Goal: Task Accomplishment & Management: Use online tool/utility

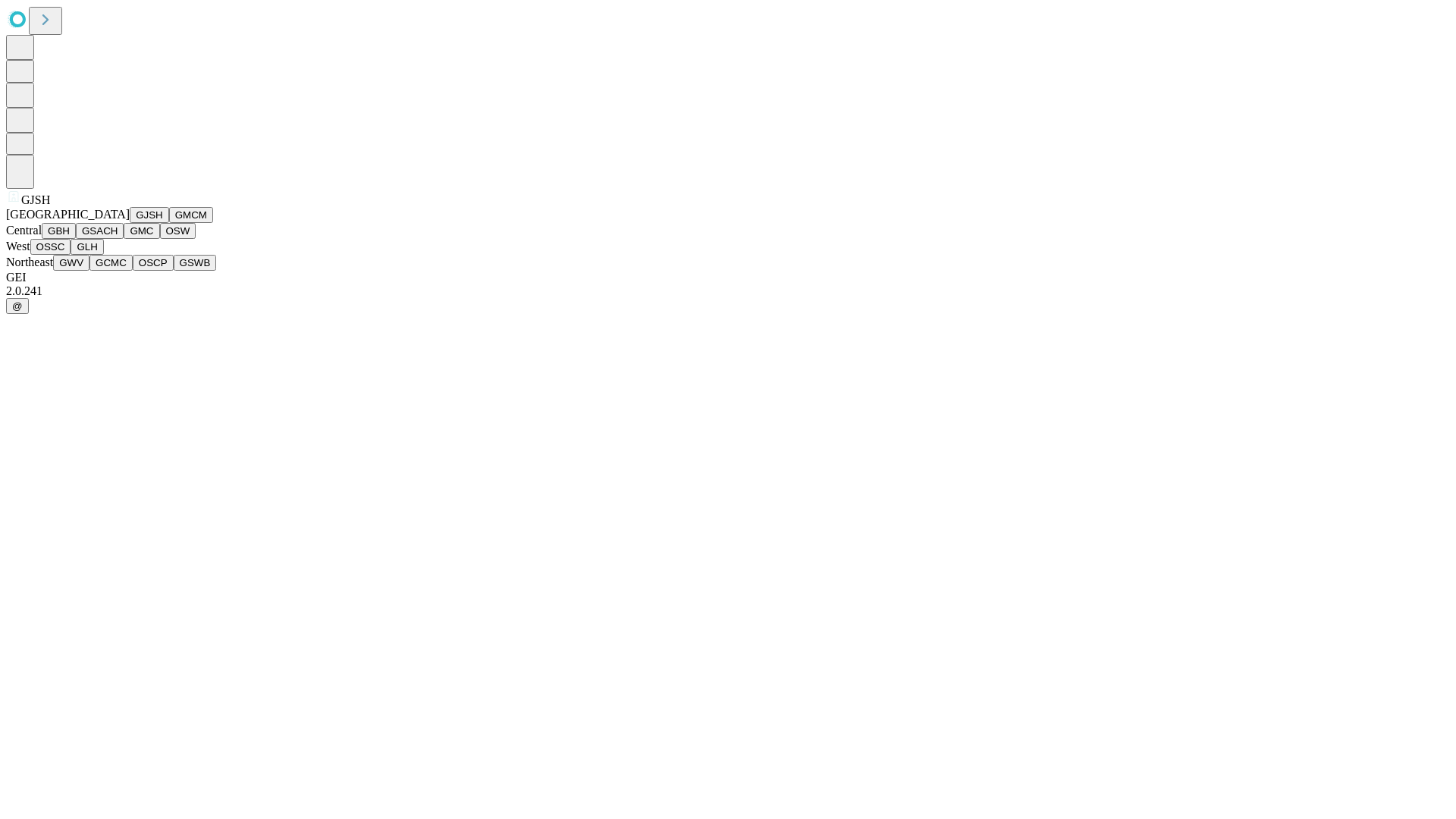
click at [130, 223] on button "GJSH" at bounding box center [149, 214] width 40 height 16
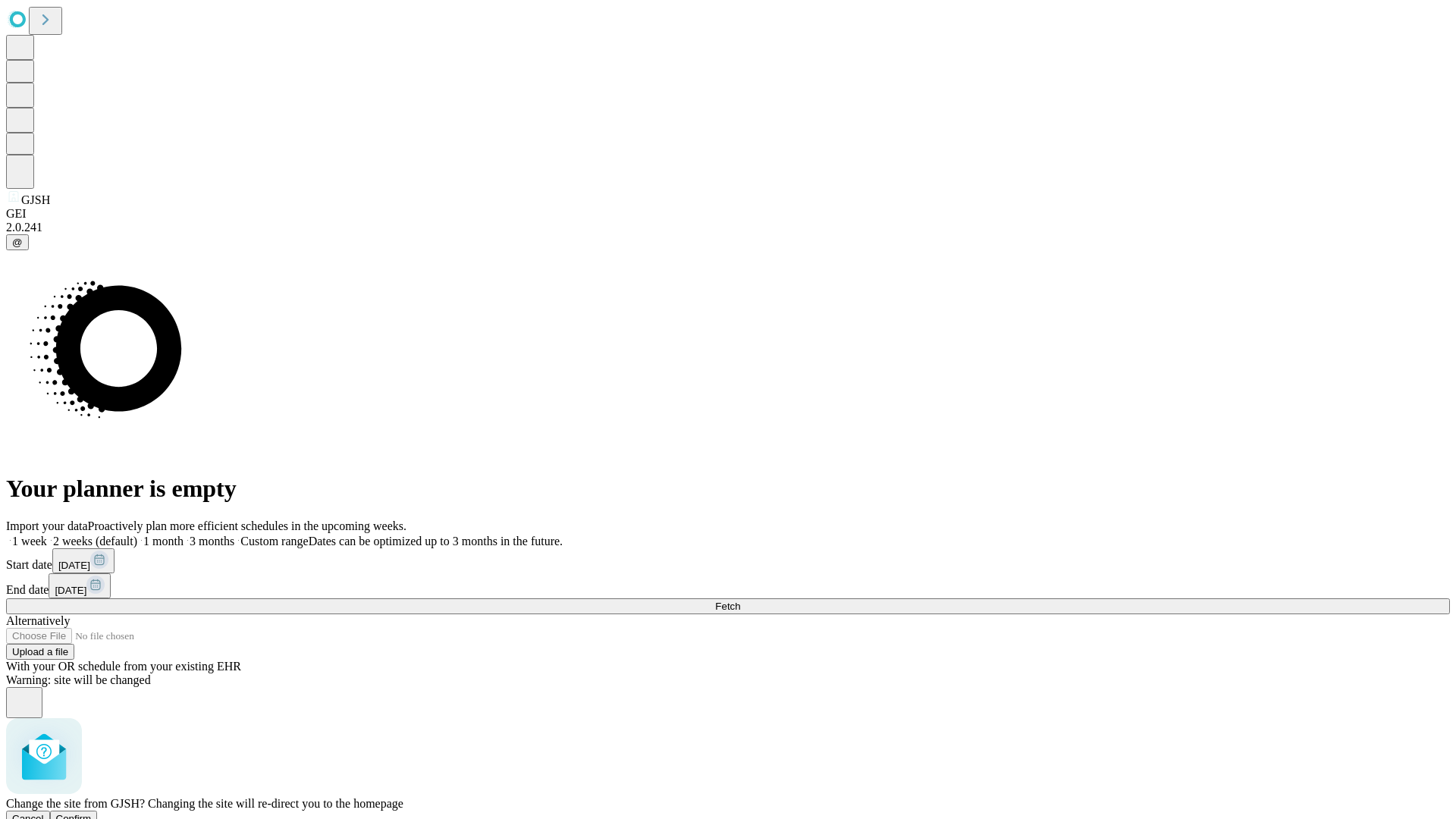
click at [92, 813] on span "Confirm" at bounding box center [74, 818] width 36 height 11
click at [184, 535] on label "1 month" at bounding box center [160, 541] width 47 height 13
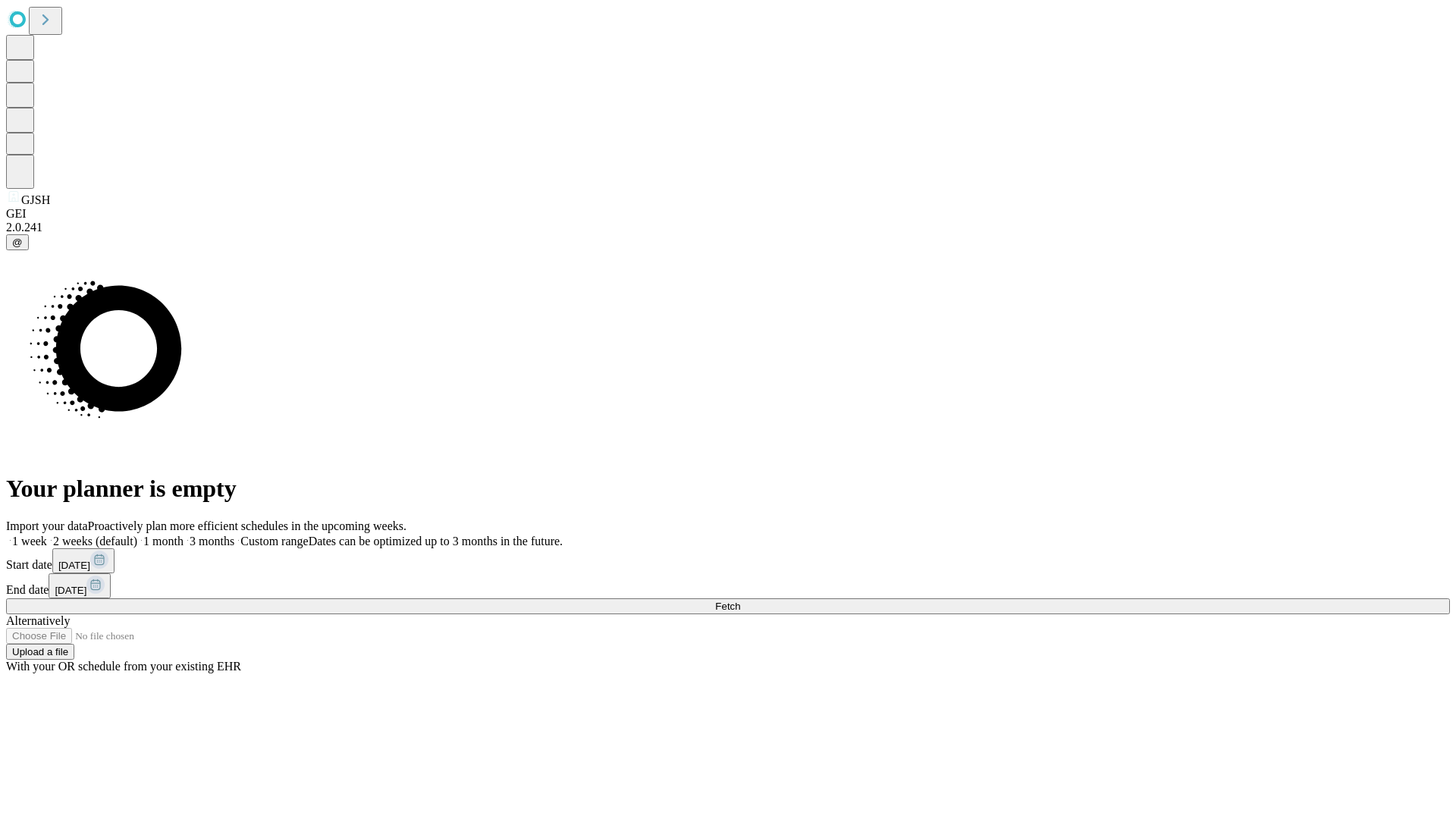
click at [740, 600] on span "Fetch" at bounding box center [727, 605] width 25 height 11
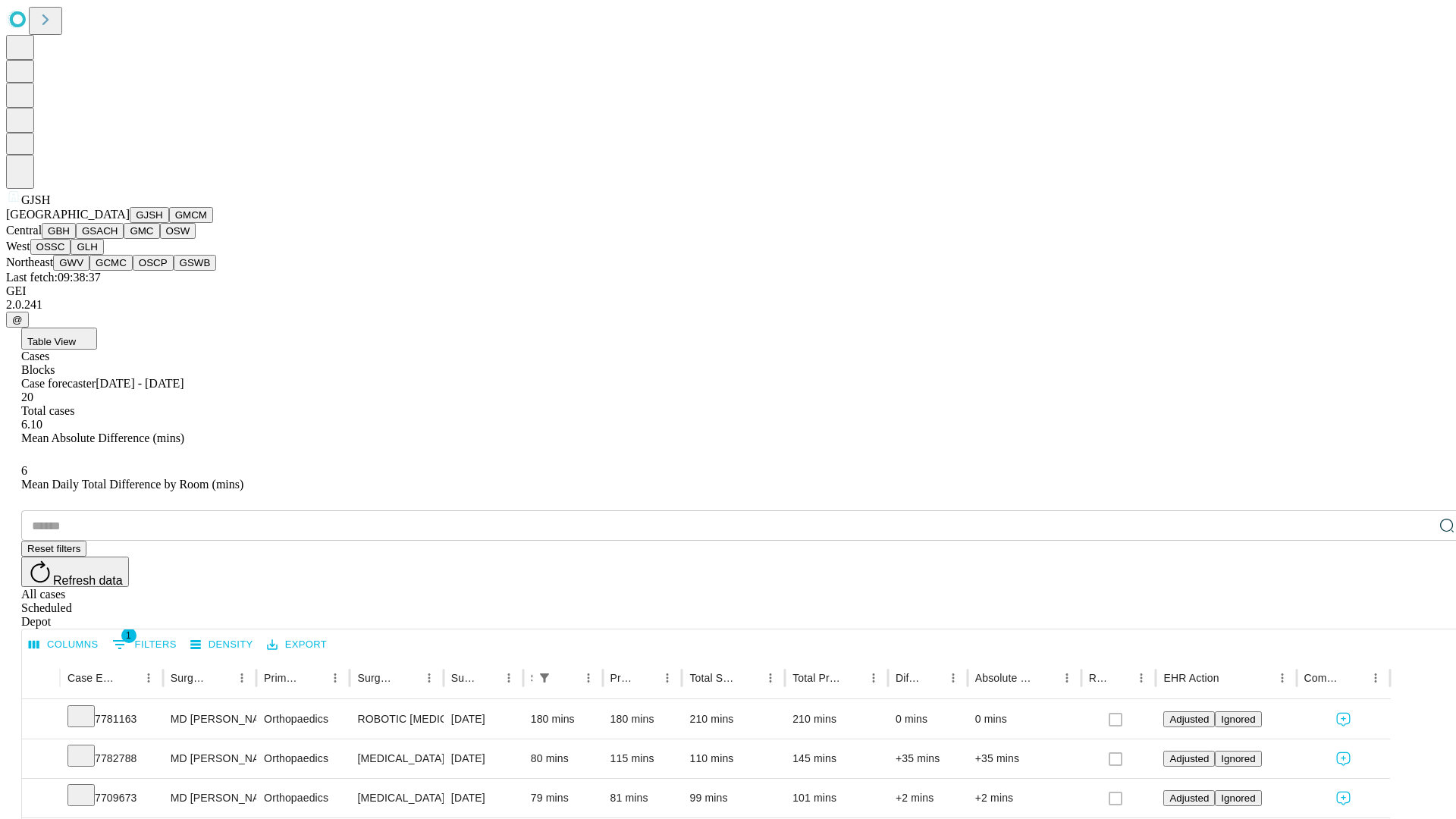
click at [169, 223] on button "GMCM" at bounding box center [191, 214] width 44 height 16
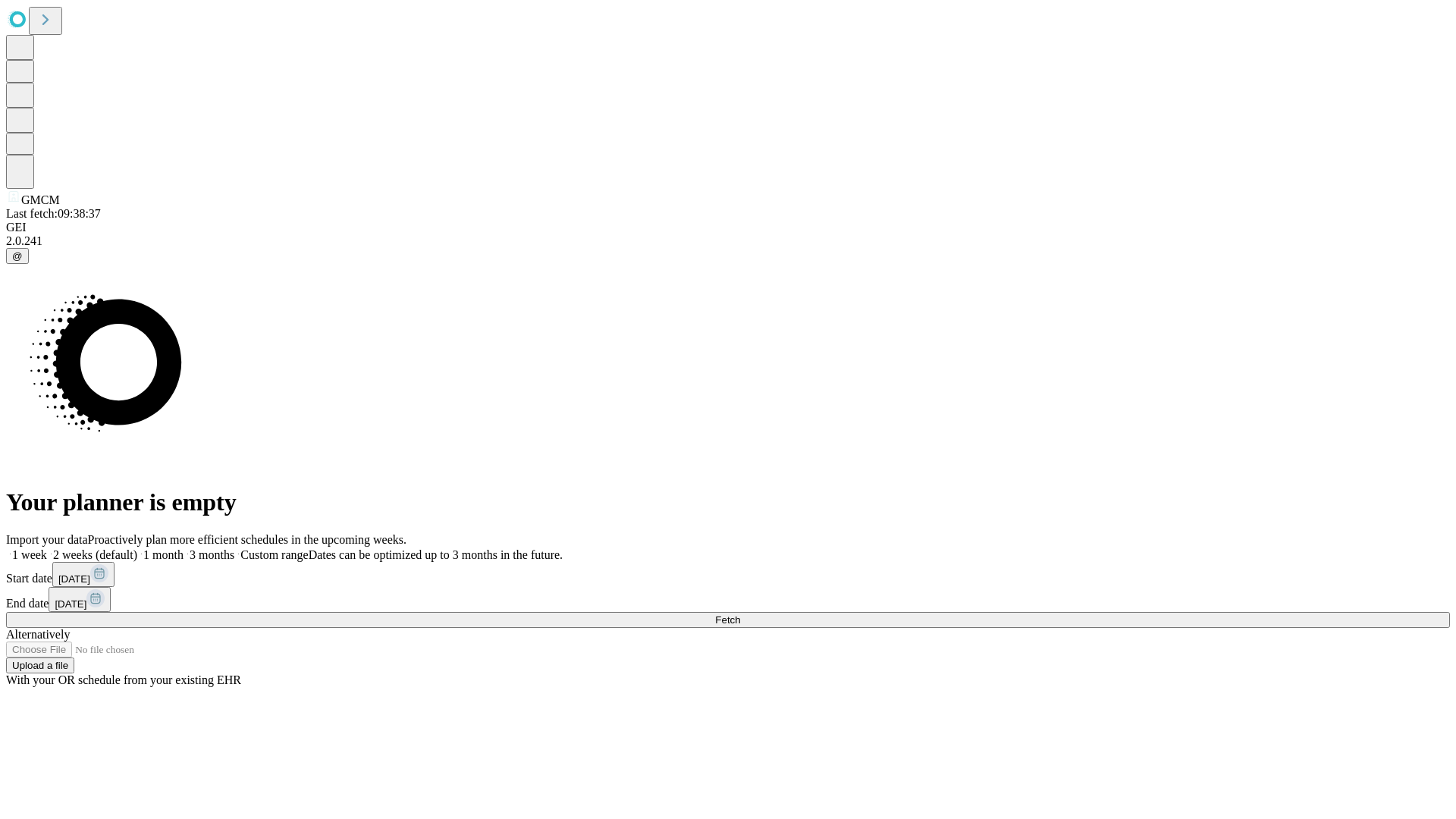
click at [740, 614] on span "Fetch" at bounding box center [727, 619] width 25 height 11
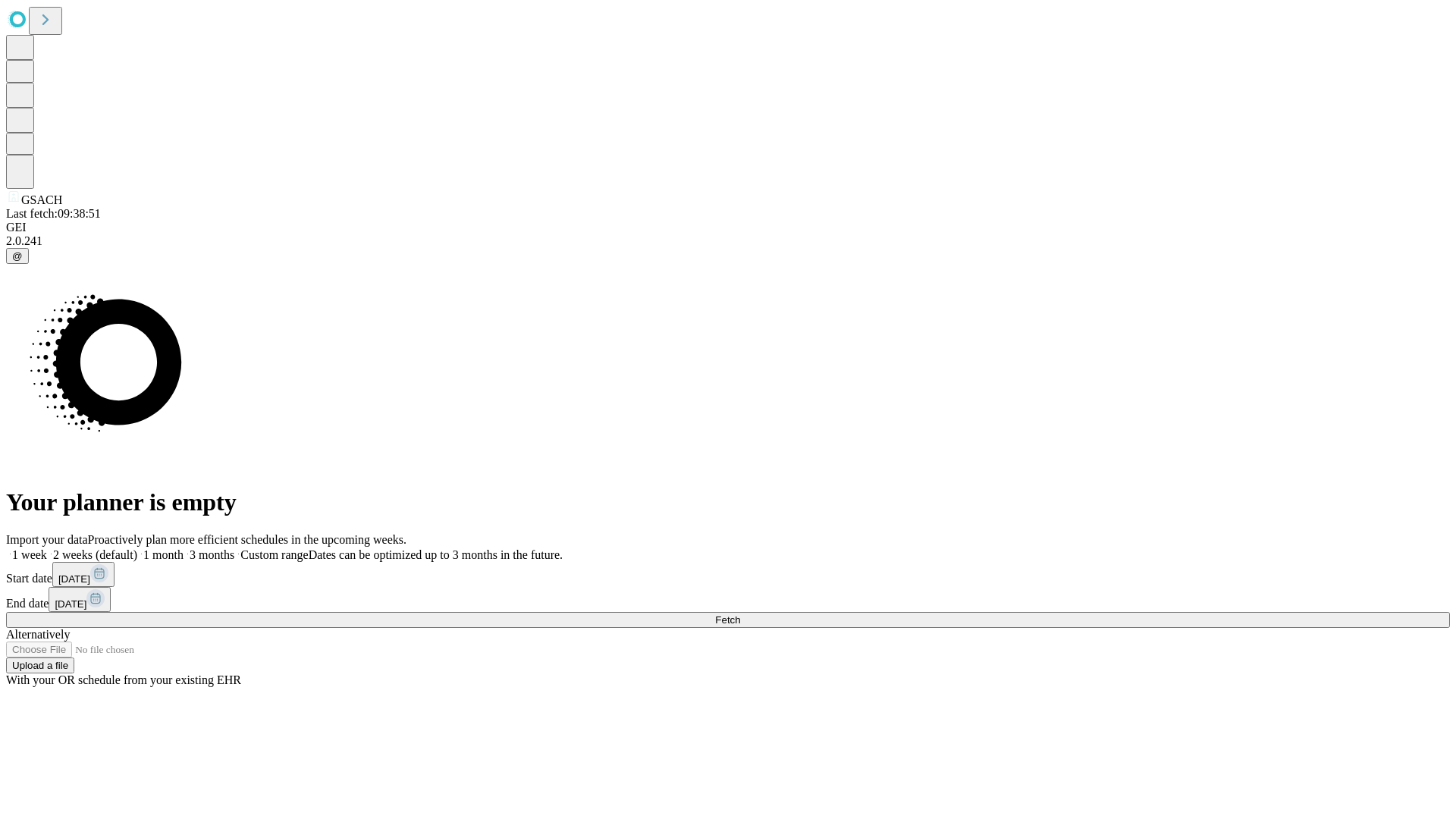
click at [184, 548] on label "1 month" at bounding box center [160, 554] width 47 height 13
click at [740, 614] on span "Fetch" at bounding box center [727, 619] width 25 height 11
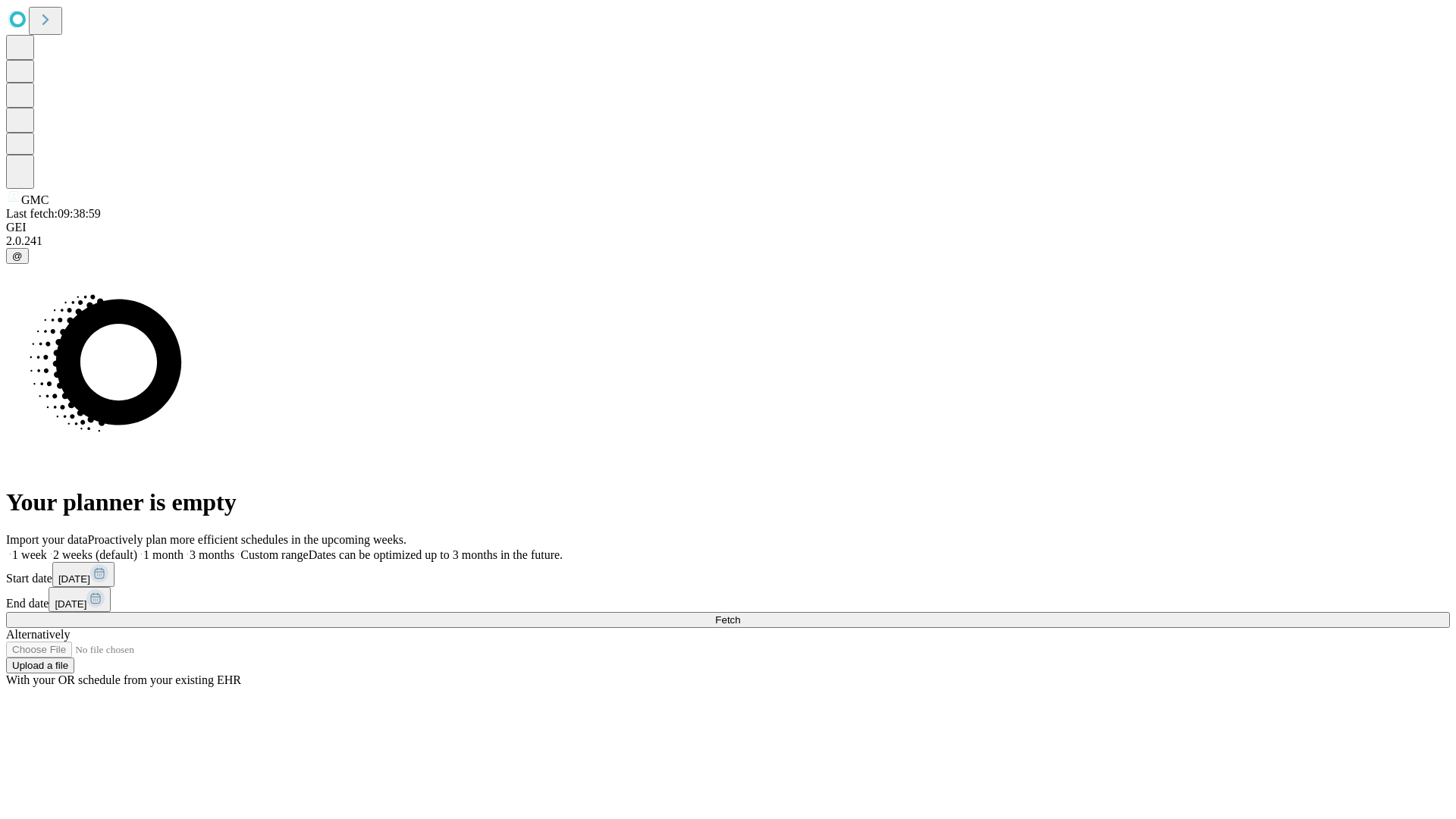
click at [740, 614] on span "Fetch" at bounding box center [727, 619] width 25 height 11
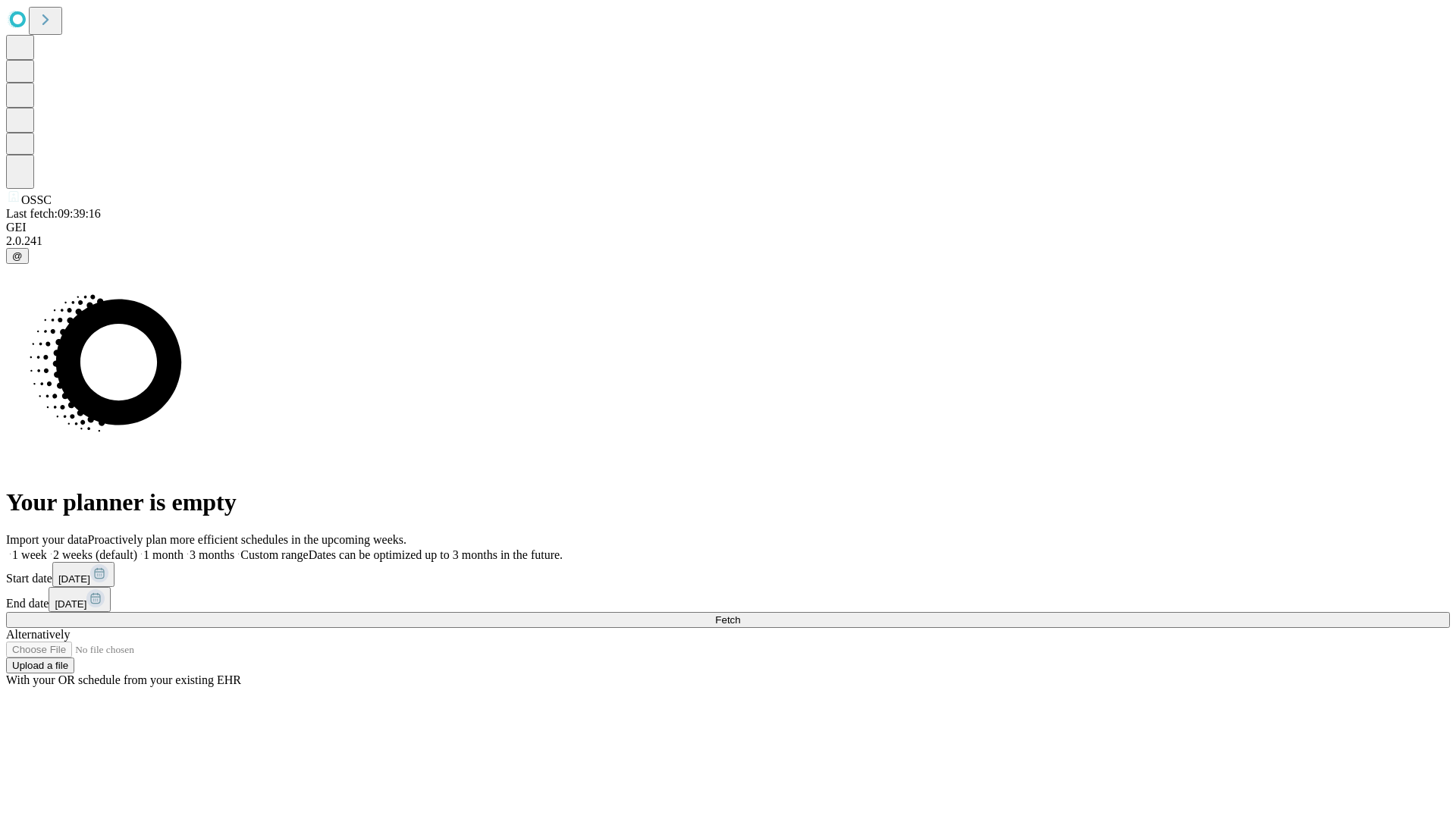
click at [184, 548] on label "1 month" at bounding box center [160, 554] width 47 height 13
click at [740, 614] on span "Fetch" at bounding box center [727, 619] width 25 height 11
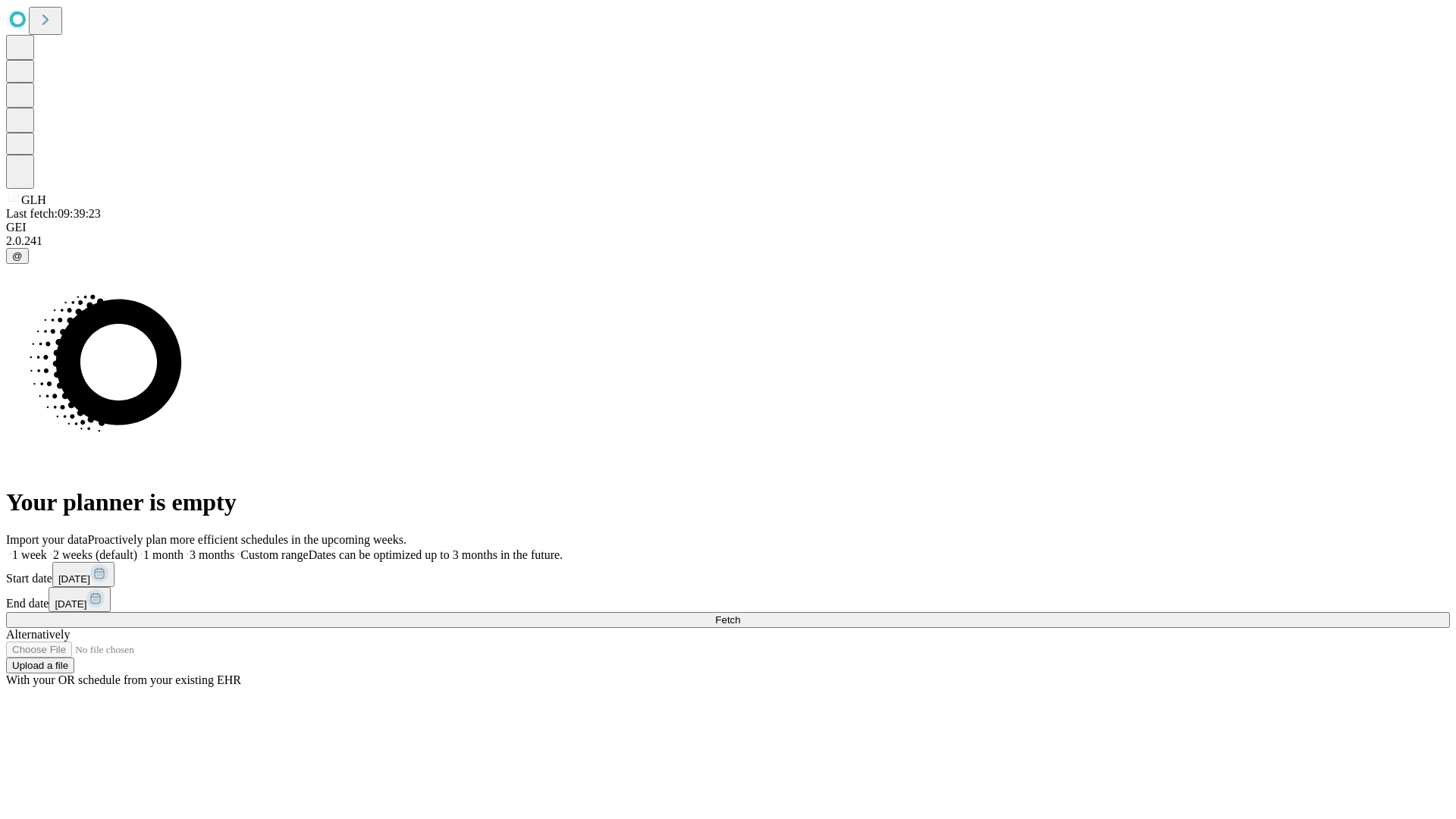
click at [740, 614] on span "Fetch" at bounding box center [727, 619] width 25 height 11
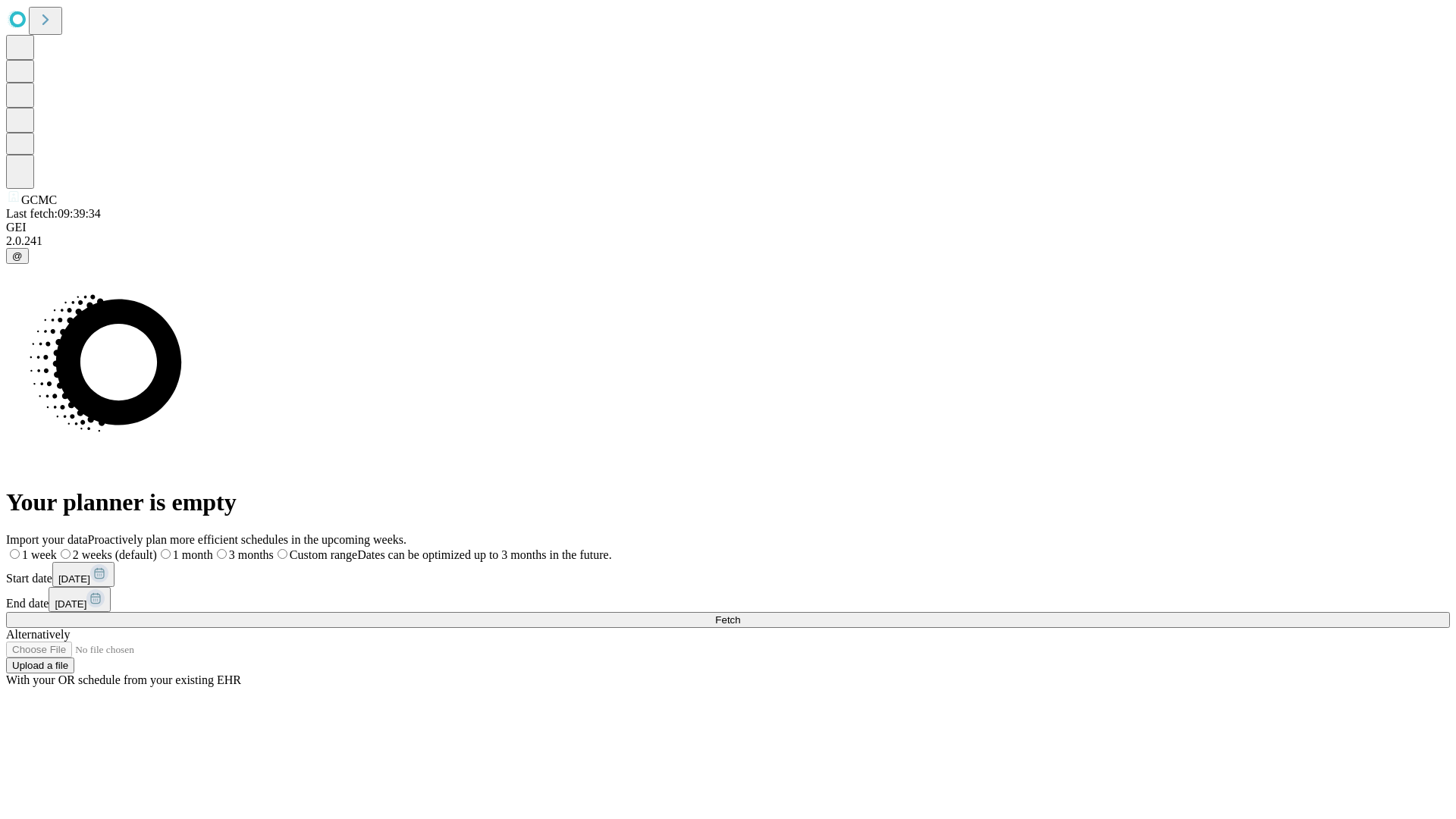
click at [213, 548] on label "1 month" at bounding box center [185, 554] width 56 height 13
click at [740, 614] on span "Fetch" at bounding box center [727, 619] width 25 height 11
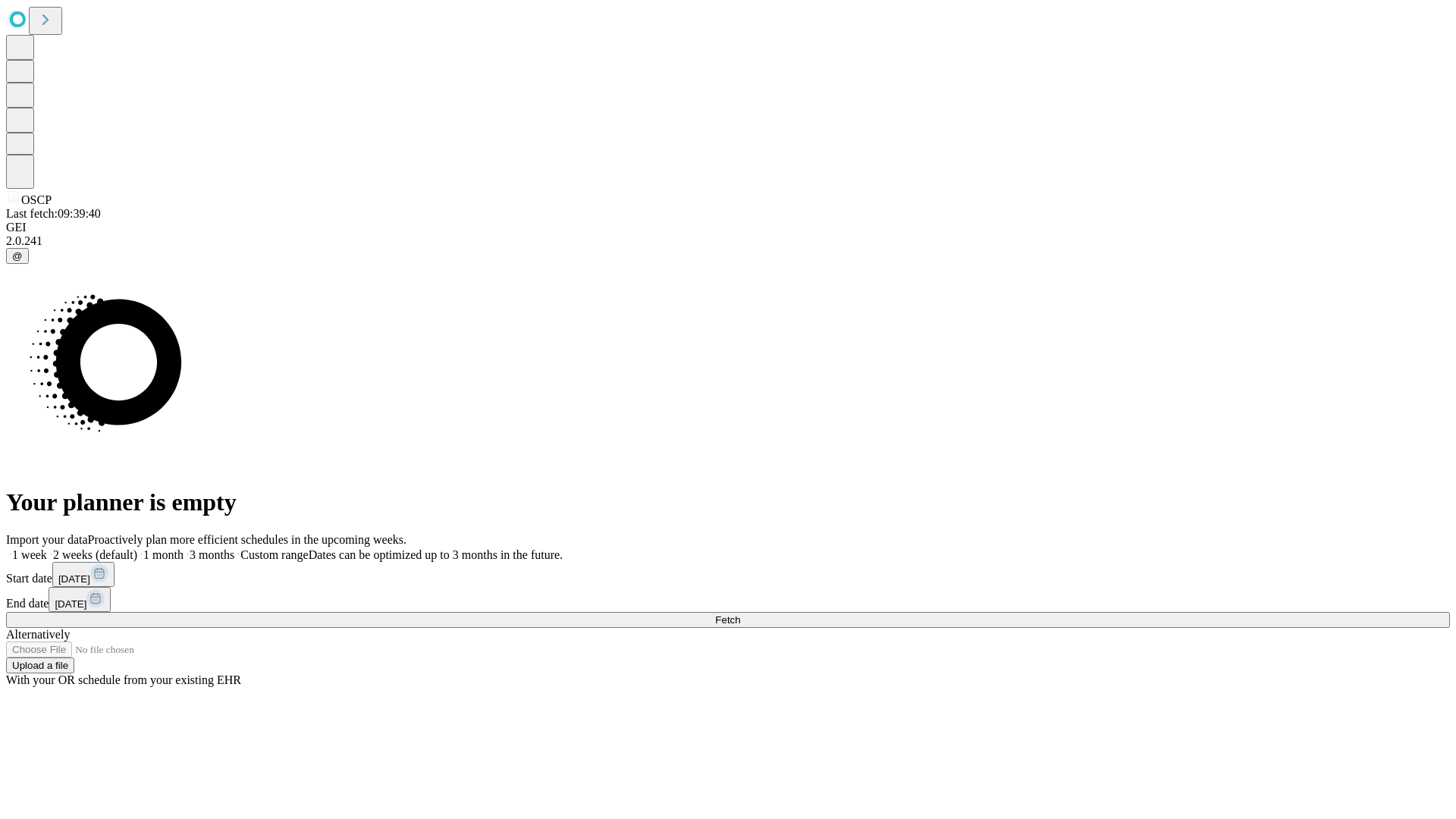
click at [184, 548] on label "1 month" at bounding box center [160, 554] width 47 height 13
click at [740, 614] on span "Fetch" at bounding box center [727, 619] width 25 height 11
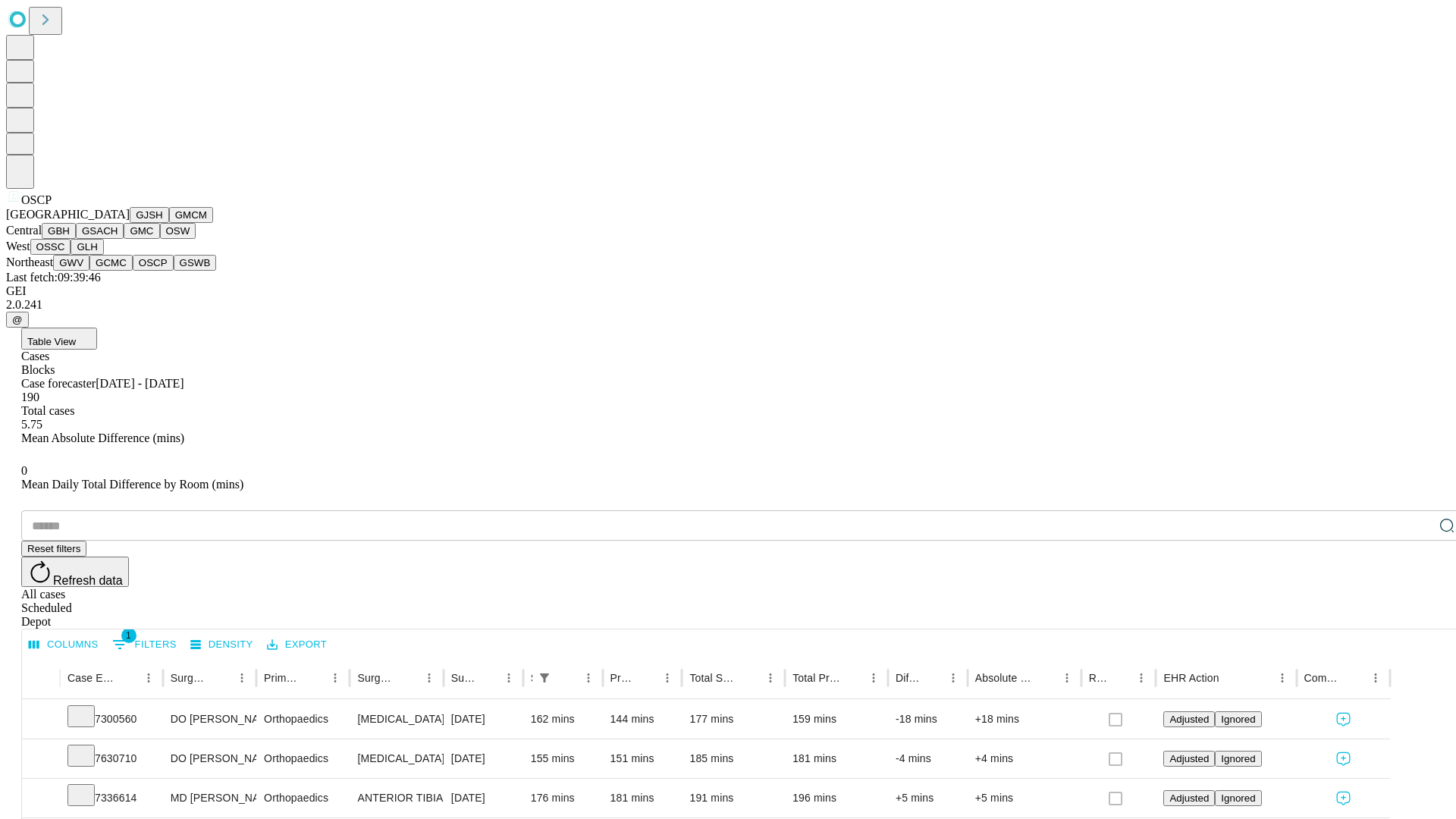
click at [174, 271] on button "GSWB" at bounding box center [195, 262] width 43 height 16
